Goal: Entertainment & Leisure: Consume media (video, audio)

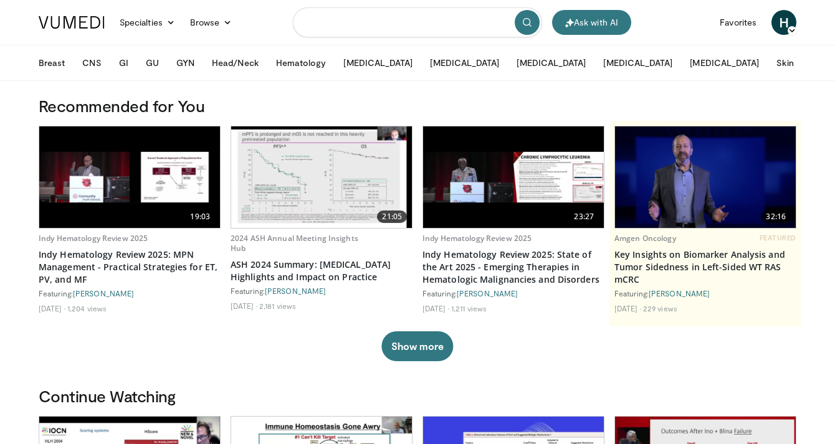
click at [371, 25] on input "Search topics, interventions" at bounding box center [417, 22] width 249 height 30
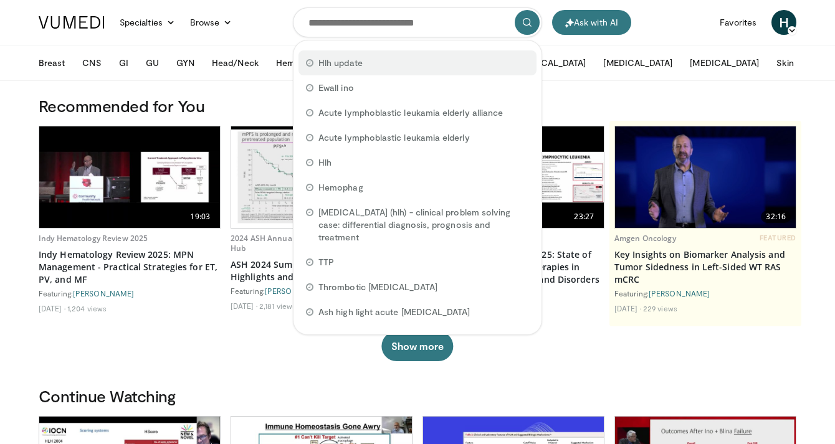
click at [344, 67] on span "Hlh update" at bounding box center [341, 63] width 44 height 12
type input "**********"
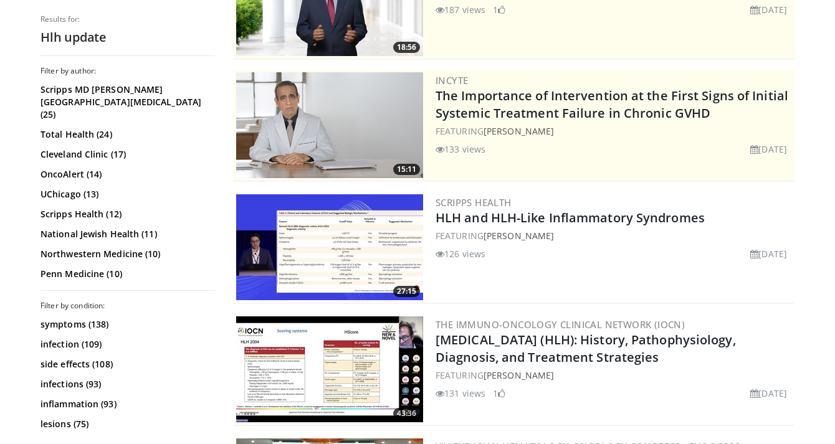
scroll to position [191, 0]
click at [504, 214] on link "HLH and HLH-Like Inflammatory Syndromes" at bounding box center [570, 217] width 269 height 17
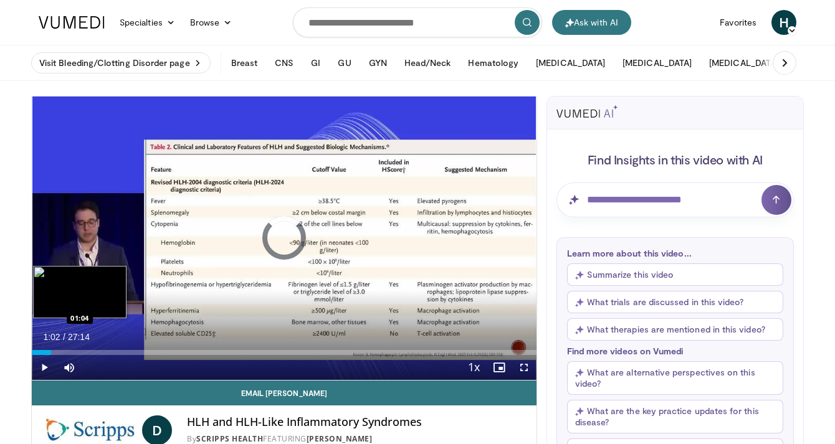
click at [51, 348] on div "Loaded : 3.64% 01:02 01:04" at bounding box center [284, 350] width 505 height 12
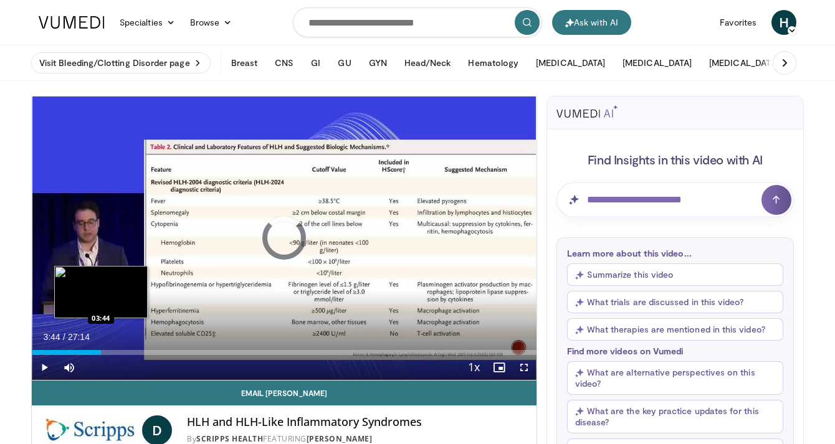
click at [100, 351] on div "Loaded : 0.00% 03:44 03:44" at bounding box center [284, 352] width 505 height 5
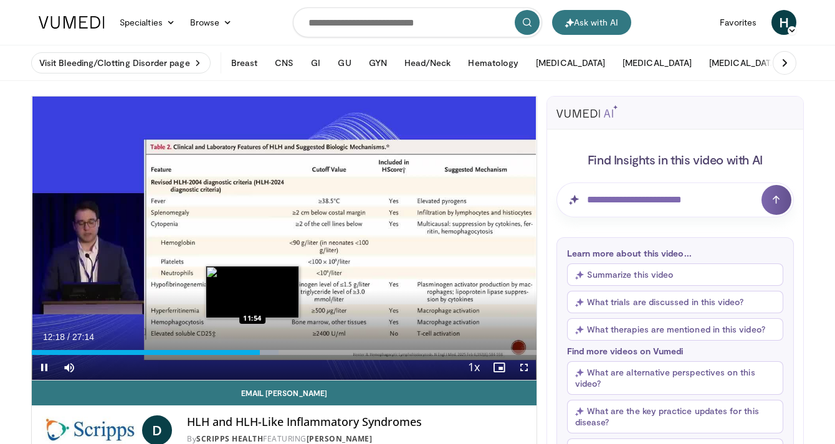
click at [252, 350] on div "Loaded : 48.94% 12:19 11:54" at bounding box center [284, 352] width 505 height 5
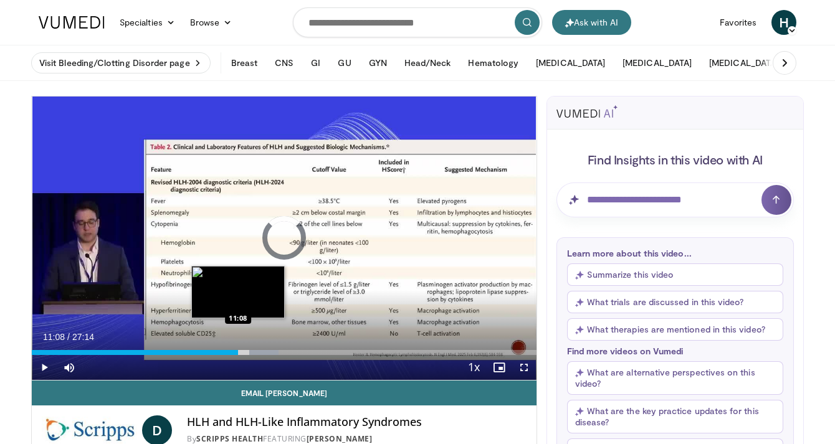
click at [238, 352] on div "Loaded : 48.94% 11:56 11:08" at bounding box center [284, 352] width 505 height 5
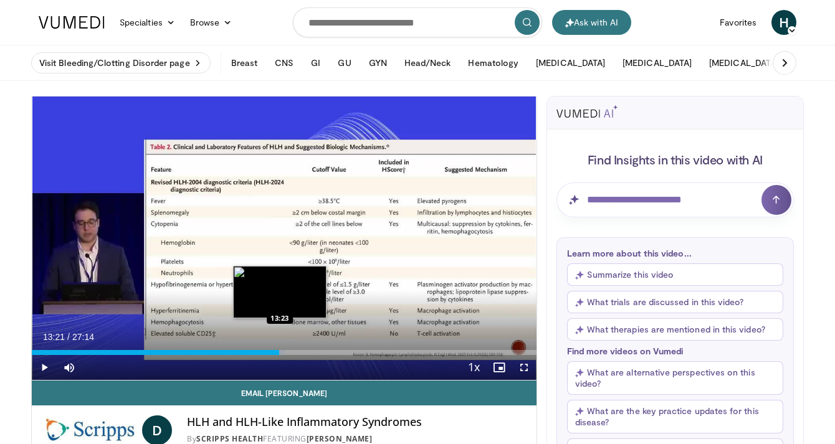
click at [279, 348] on div "Loaded : 50.16% 12:39 13:23" at bounding box center [284, 350] width 505 height 12
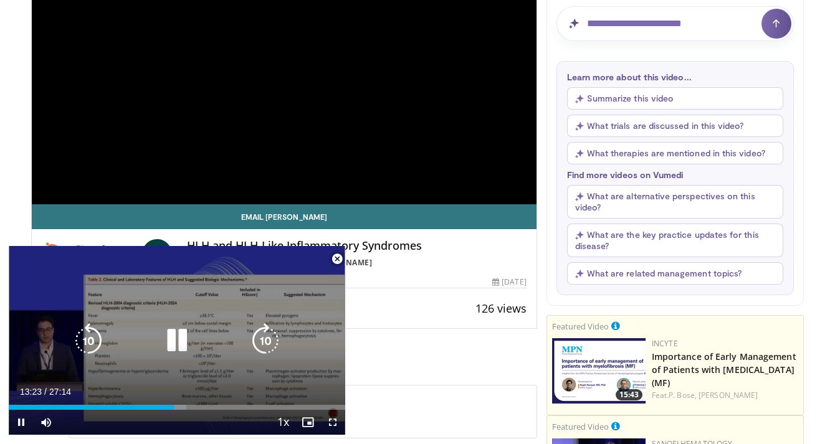
scroll to position [178, 0]
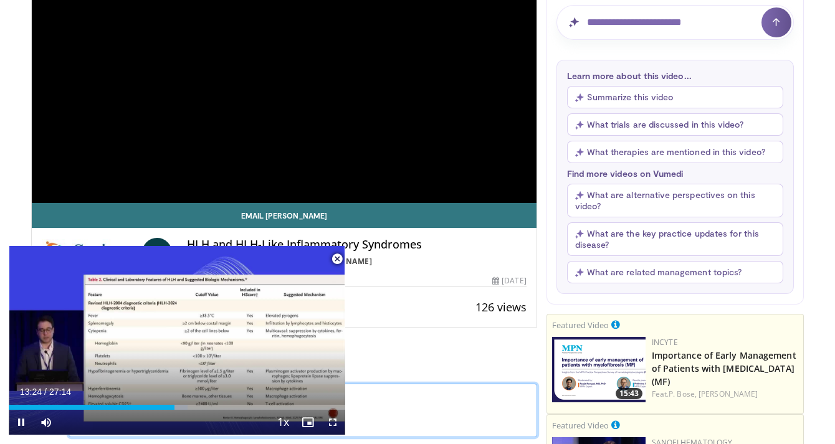
click at [423, 400] on textarea at bounding box center [303, 411] width 469 height 54
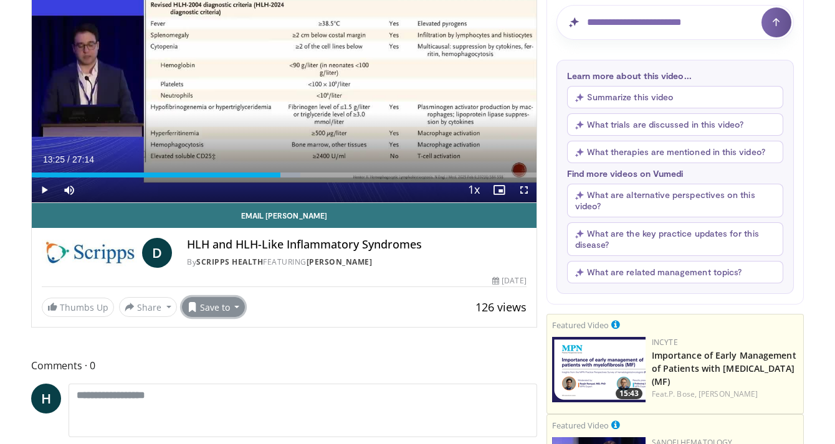
click at [229, 303] on button "Save to" at bounding box center [214, 307] width 64 height 20
click at [218, 352] on link "ALL" at bounding box center [236, 354] width 107 height 20
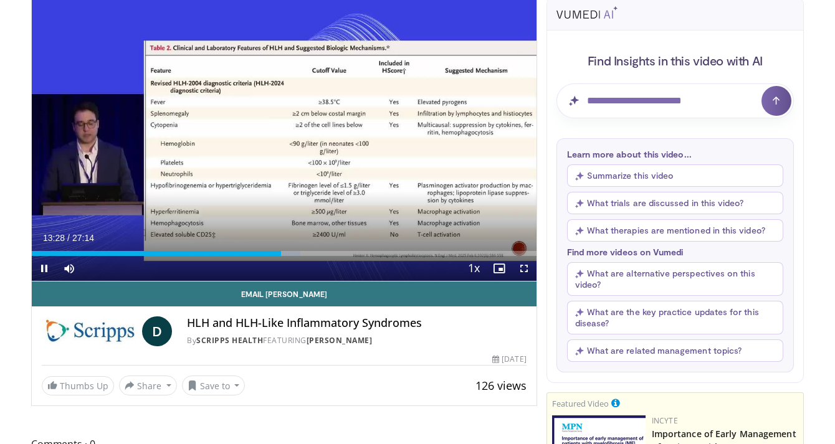
scroll to position [95, 0]
